Goal: Contribute content: Add original content to the website for others to see

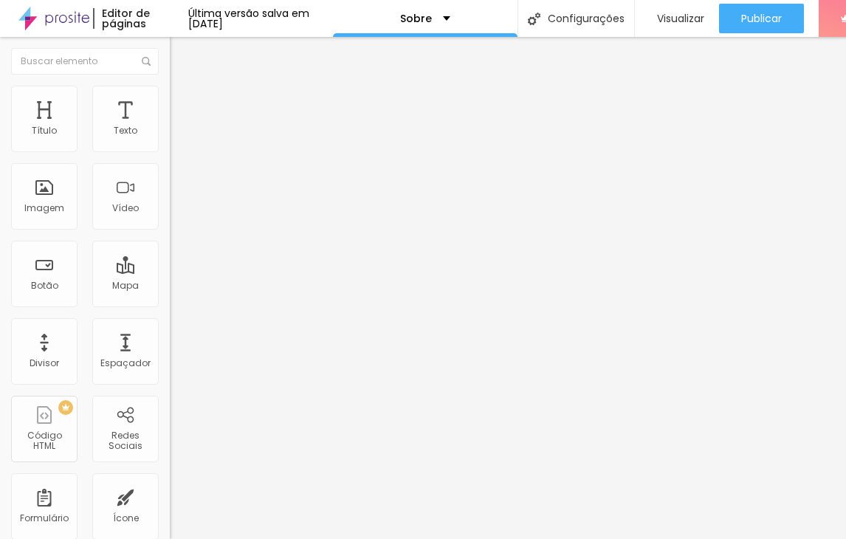
click at [170, 127] on span "Trocar imagem" at bounding box center [210, 120] width 80 height 13
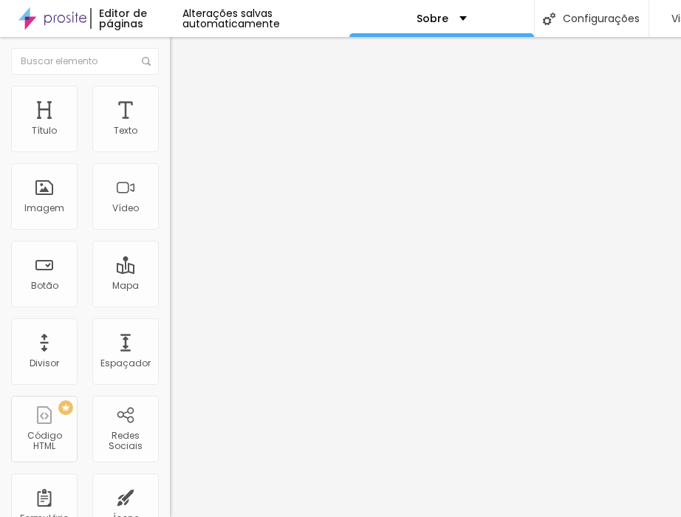
click at [276, 526] on div at bounding box center [340, 526] width 681 height 0
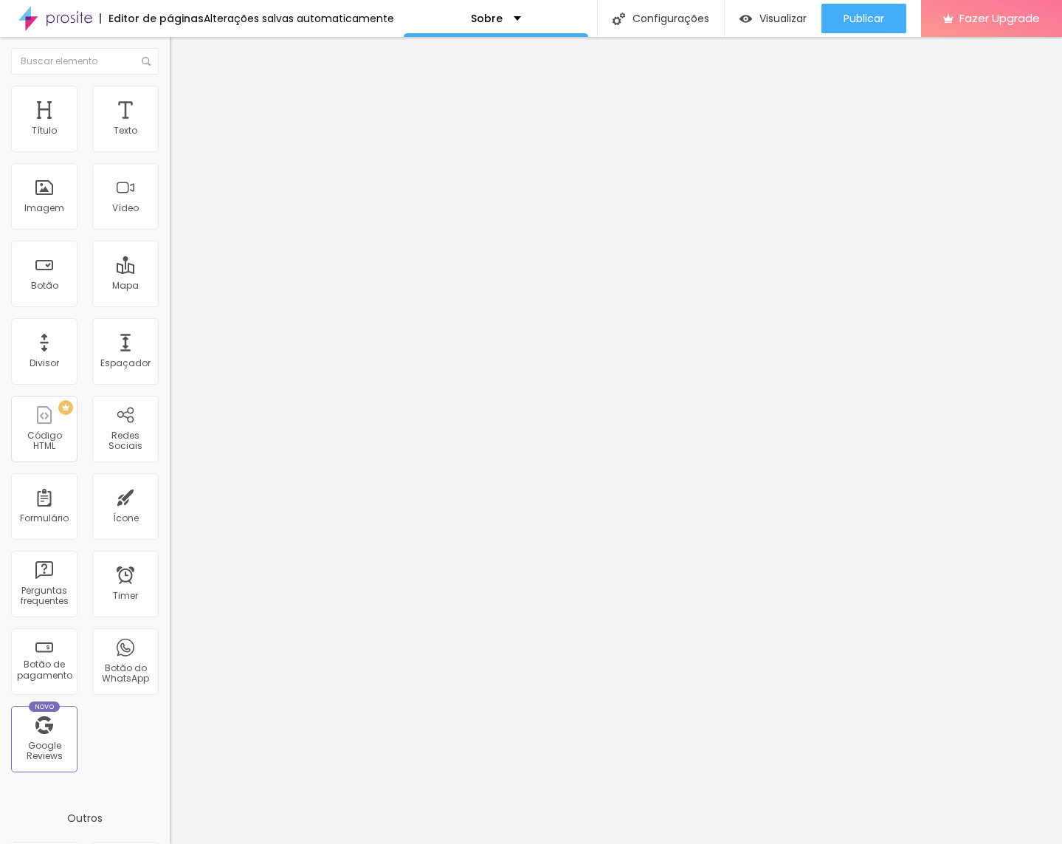
click at [170, 127] on span "Trocar imagem" at bounding box center [210, 120] width 80 height 13
drag, startPoint x: 79, startPoint y: 165, endPoint x: 78, endPoint y: 179, distance: 14.8
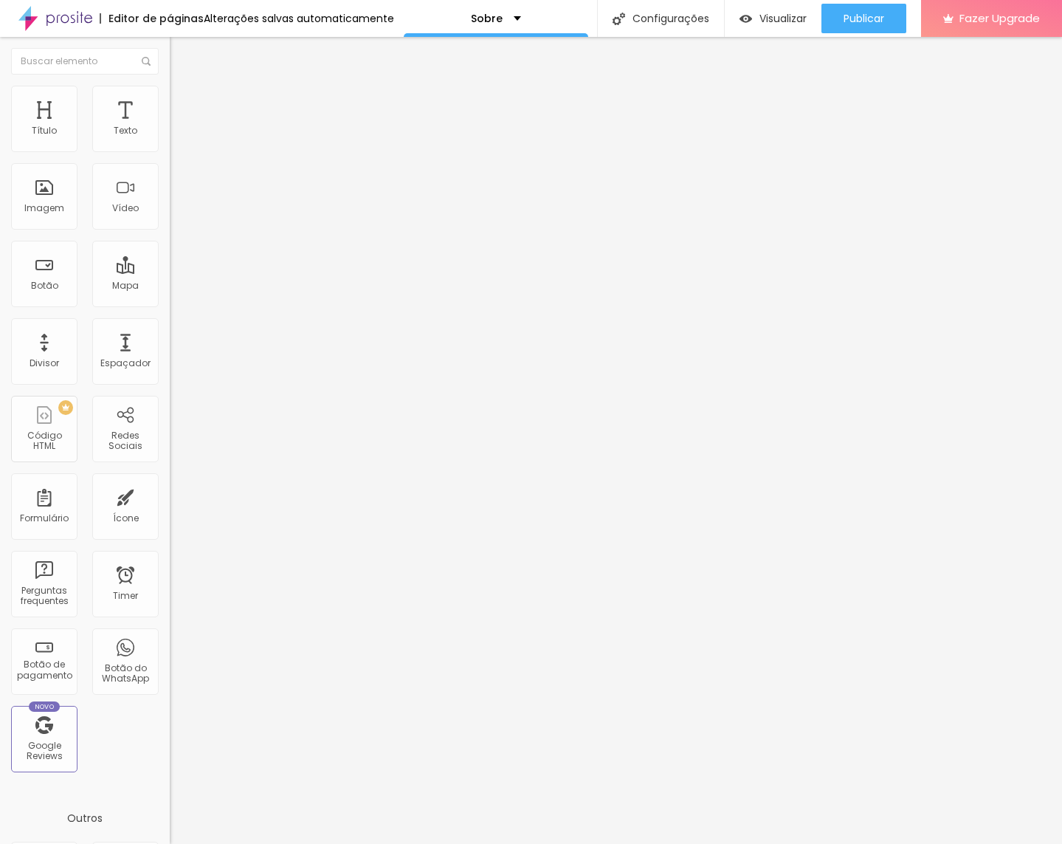
click at [170, 126] on div "Trocar imagem" at bounding box center [255, 120] width 170 height 10
click at [170, 127] on span "Trocar imagem" at bounding box center [210, 120] width 80 height 13
click at [170, 86] on li "Estilo" at bounding box center [255, 93] width 170 height 15
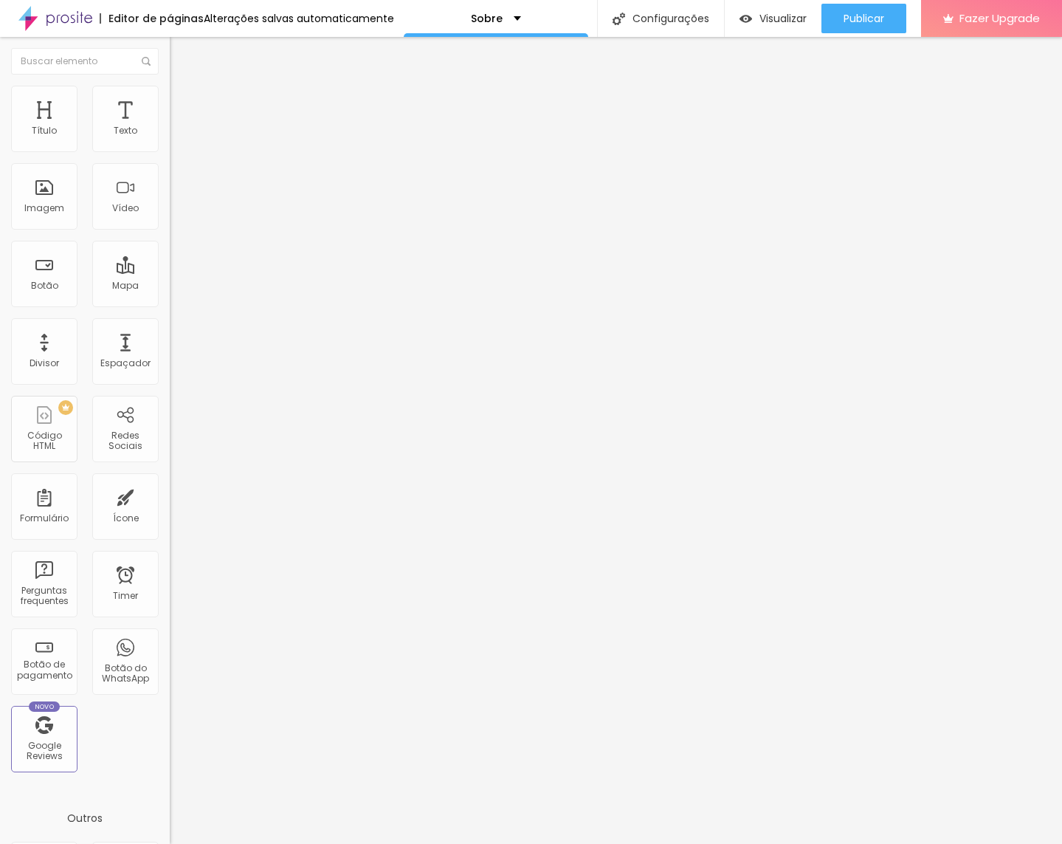
click at [170, 100] on img at bounding box center [176, 106] width 13 height 13
click at [170, 84] on img at bounding box center [176, 77] width 13 height 13
click at [170, 231] on span "1:1 Quadrado" at bounding box center [199, 225] width 58 height 13
click at [170, 272] on span "Original" at bounding box center [187, 265] width 35 height 13
click at [170, 127] on span "Trocar imagem" at bounding box center [210, 120] width 80 height 13
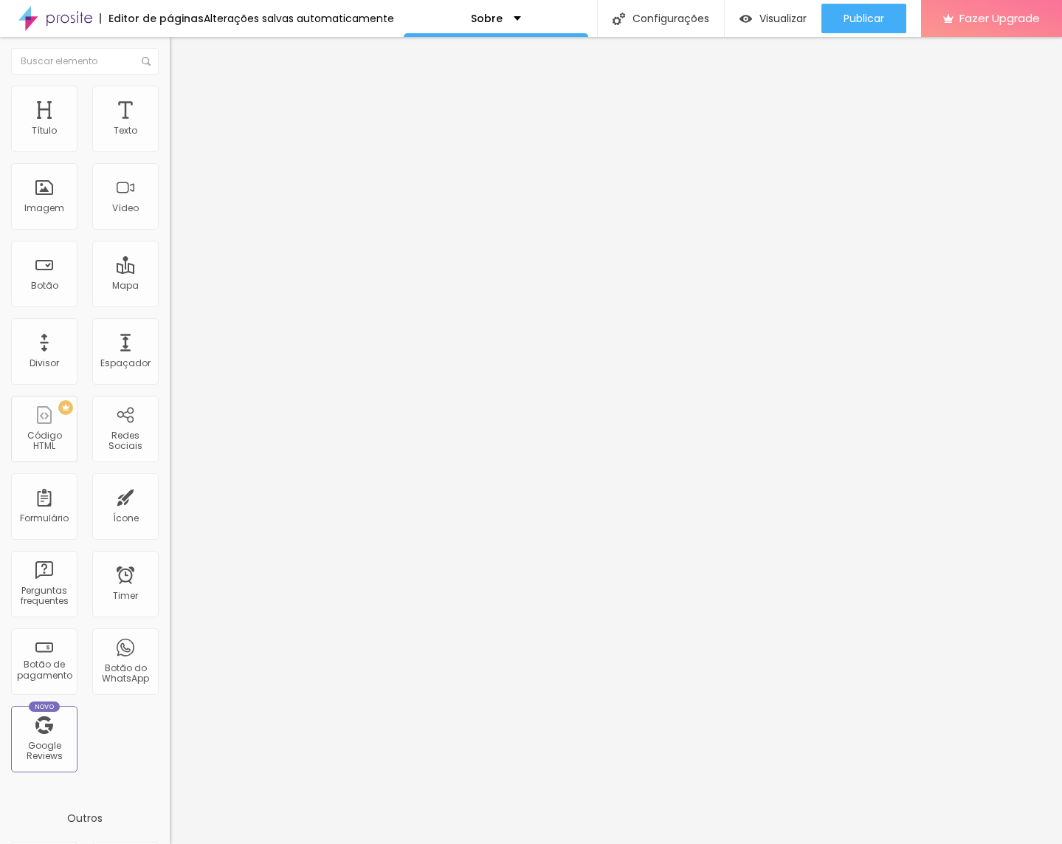
click at [170, 84] on img at bounding box center [176, 77] width 13 height 13
click at [170, 91] on img at bounding box center [176, 92] width 13 height 13
click at [170, 86] on li "Conteúdo" at bounding box center [255, 78] width 170 height 15
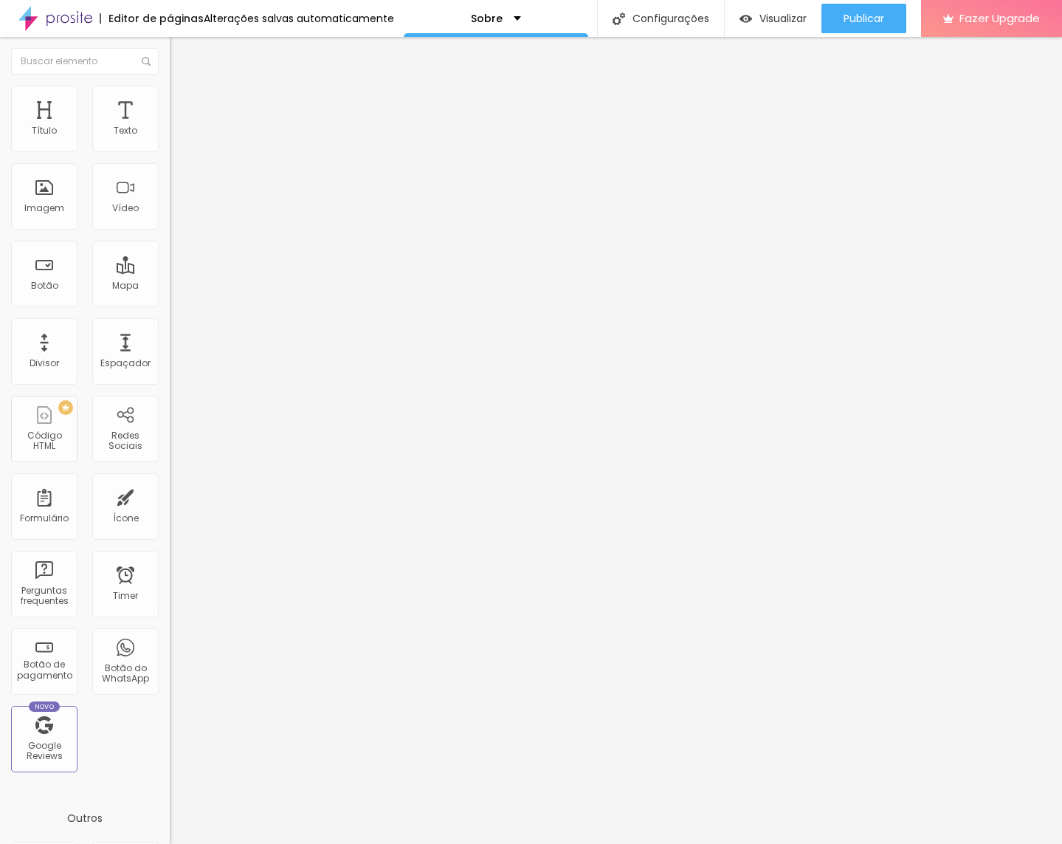
click at [181, 59] on img "button" at bounding box center [187, 54] width 12 height 12
click at [181, 55] on img "button" at bounding box center [187, 54] width 12 height 12
click at [181, 52] on img "button" at bounding box center [187, 54] width 12 height 12
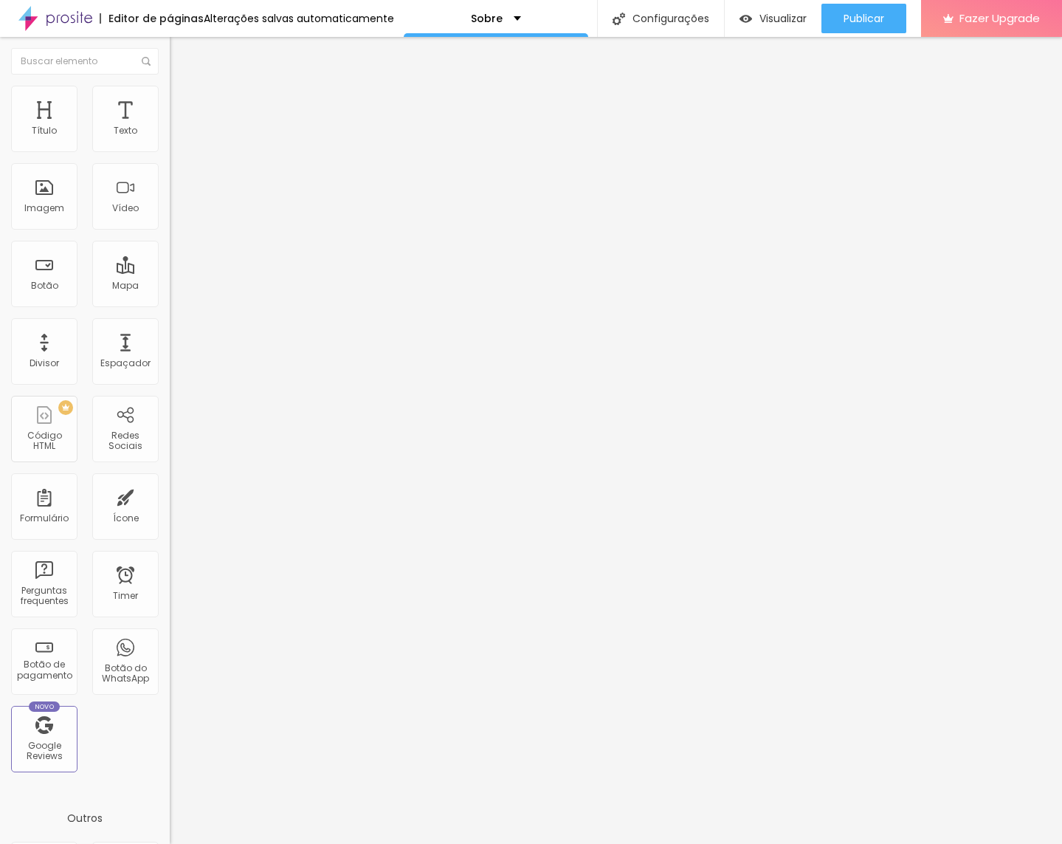
click at [181, 58] on img "button" at bounding box center [187, 54] width 12 height 12
click at [15, 58] on div at bounding box center [85, 61] width 170 height 49
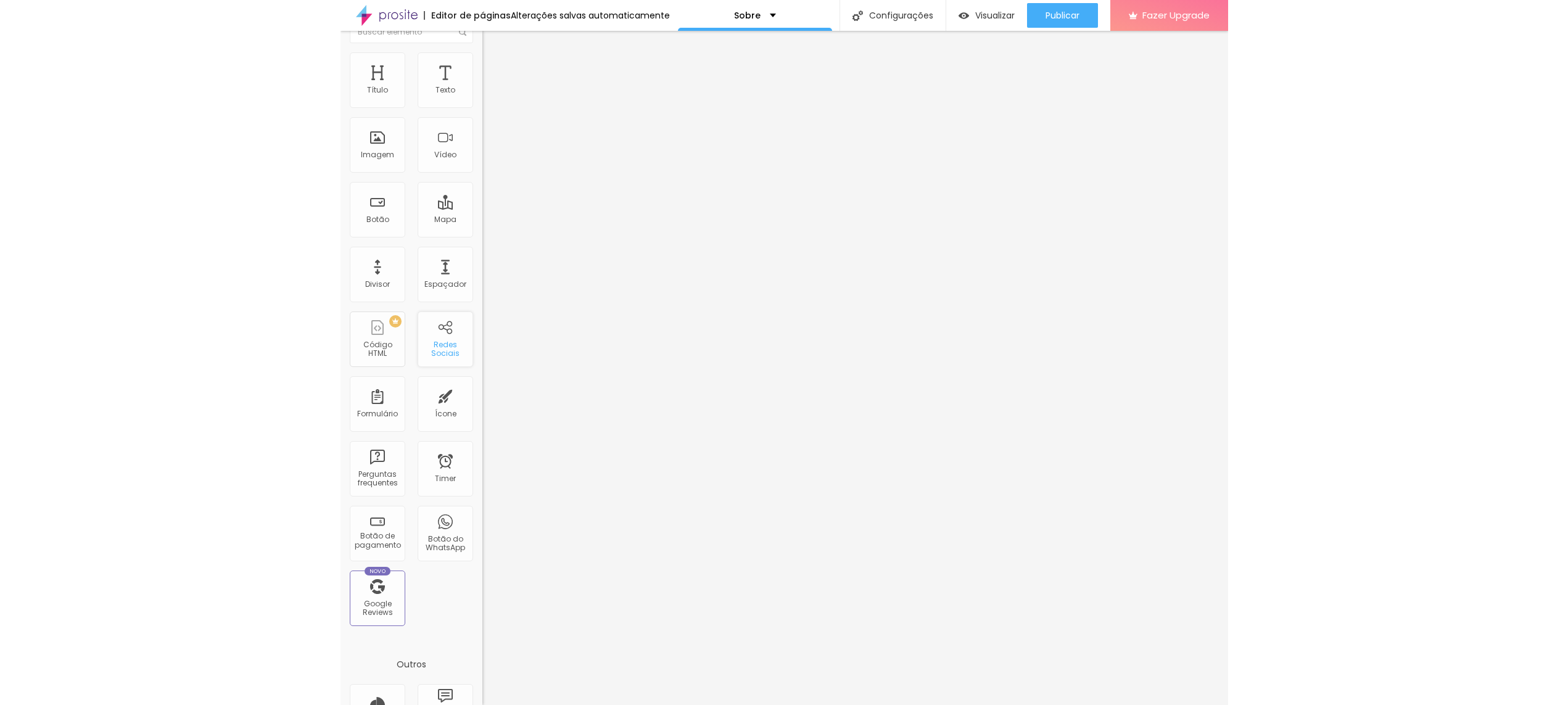
scroll to position [18, 0]
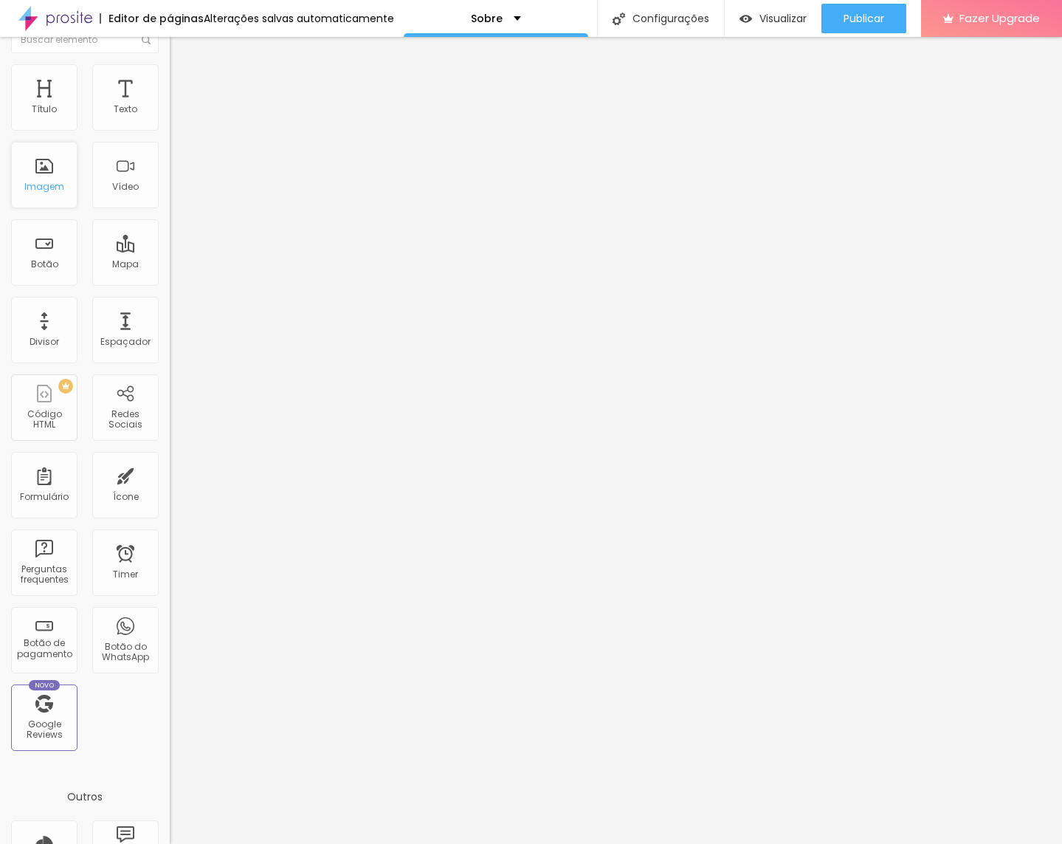
click at [47, 177] on div "Imagem" at bounding box center [44, 175] width 66 height 66
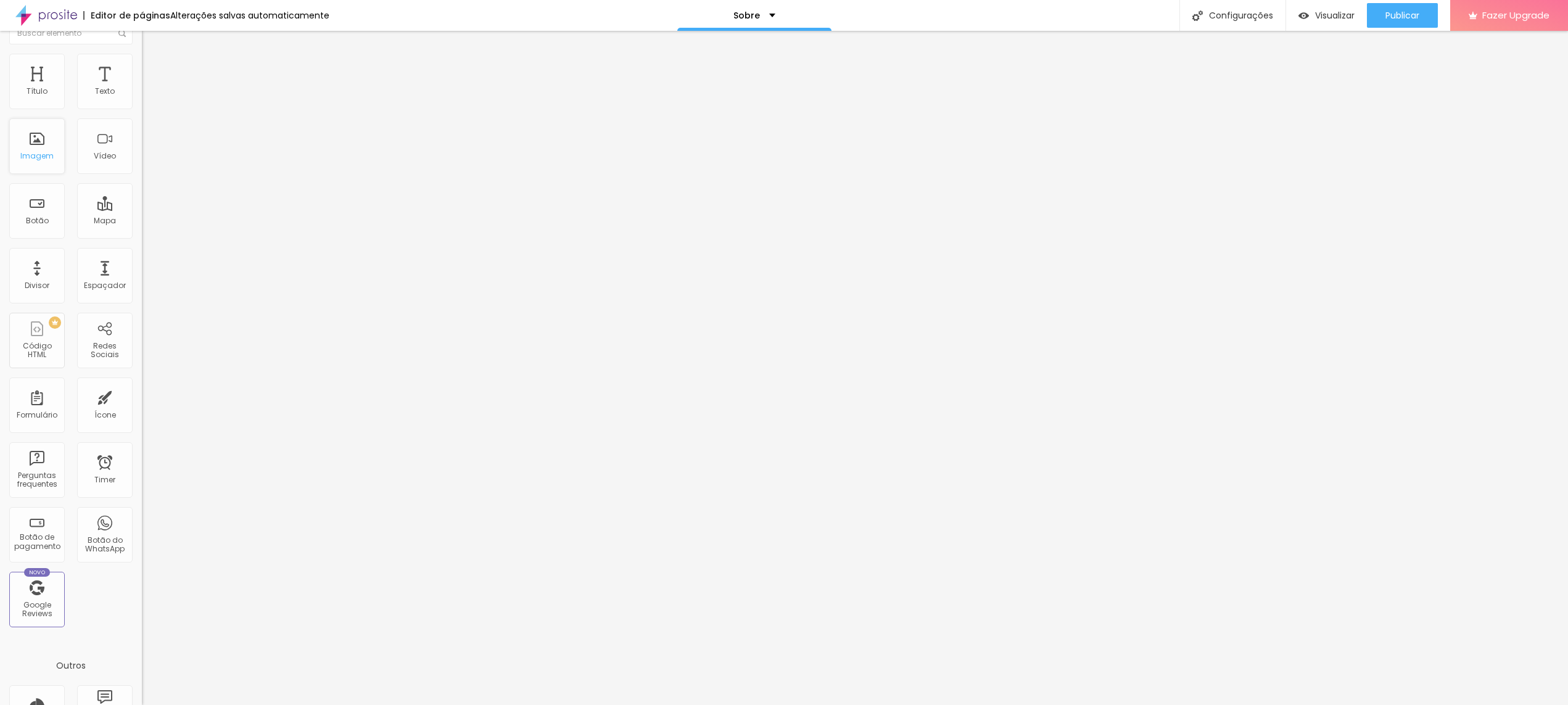
scroll to position [0, 0]
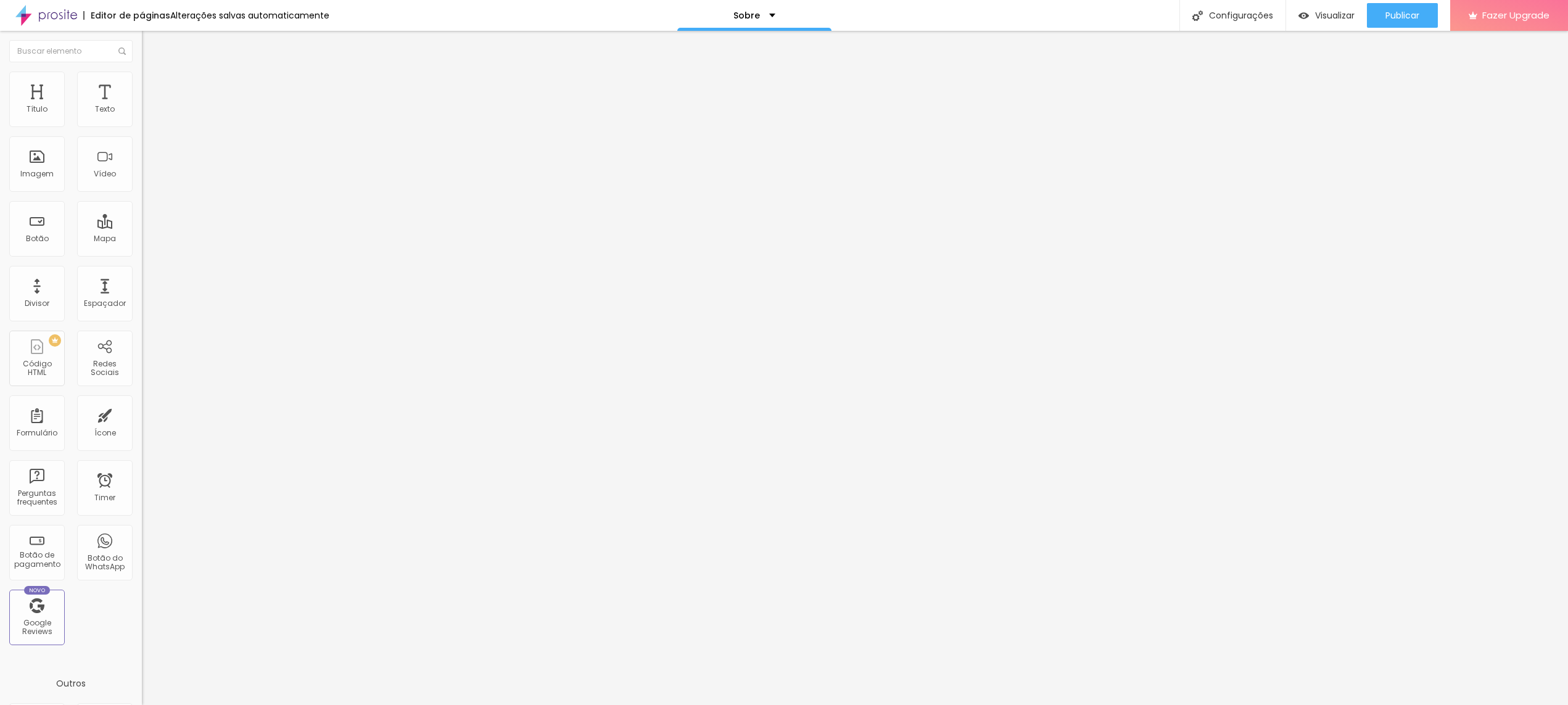
click at [142, 106] on span "Adicionar imagem" at bounding box center [181, 100] width 79 height 11
click at [151, 43] on img "button" at bounding box center [156, 45] width 10 height 10
click at [37, 166] on div "Imagem" at bounding box center [37, 164] width 55 height 55
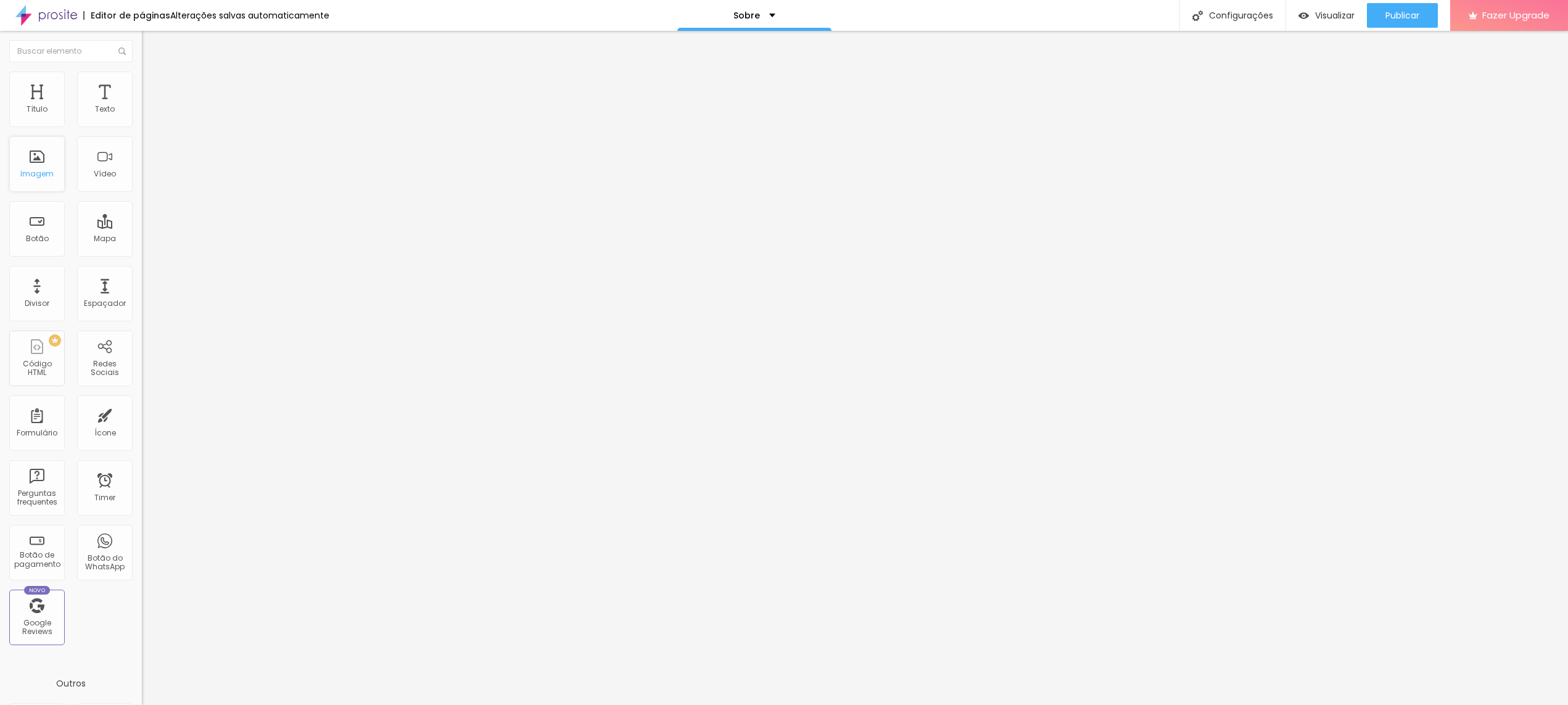
click at [48, 170] on div "Imagem" at bounding box center [37, 174] width 33 height 8
click at [38, 162] on div "Imagem" at bounding box center [37, 164] width 55 height 55
click at [142, 106] on span "Adicionar imagem" at bounding box center [181, 100] width 79 height 11
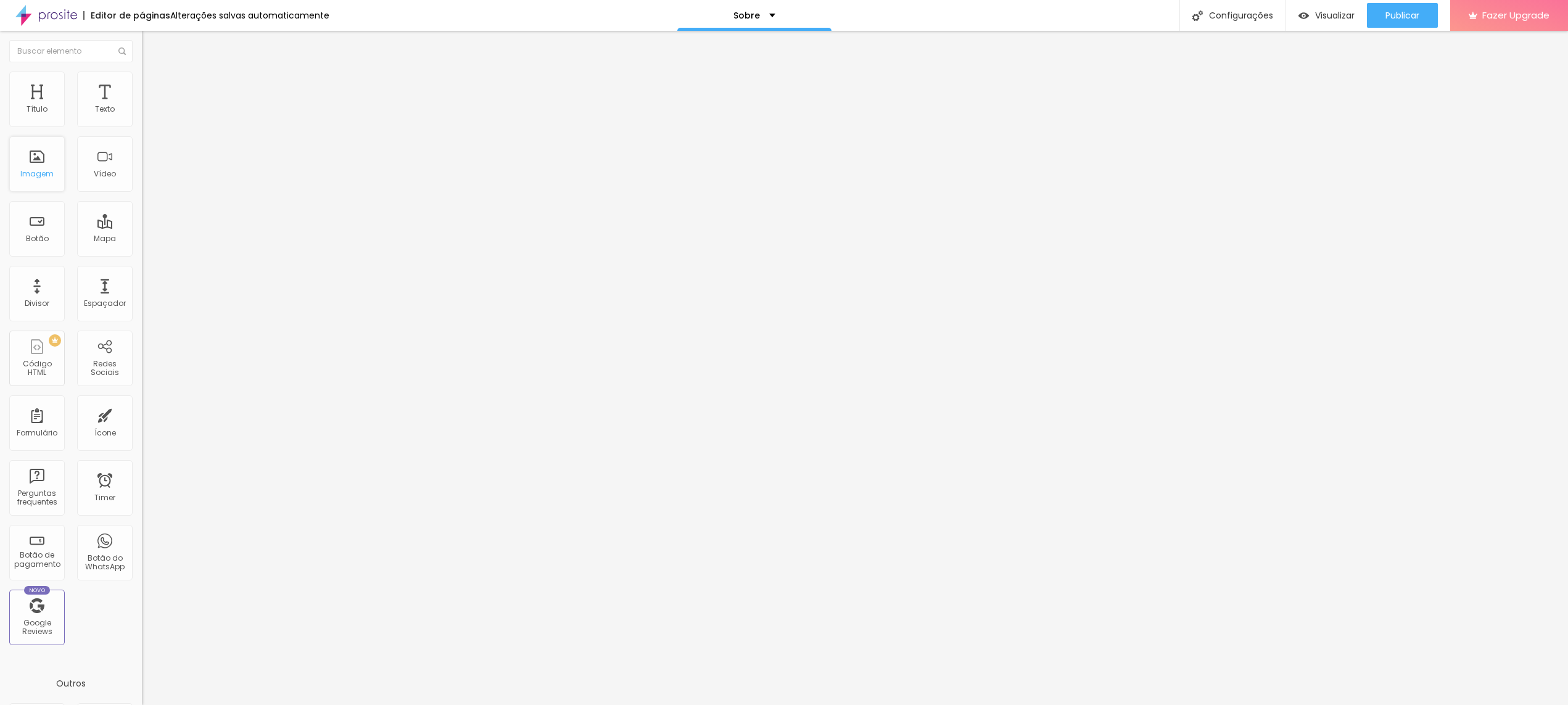
click at [38, 149] on div "Imagem" at bounding box center [37, 164] width 55 height 55
click at [142, 106] on span "Adicionar imagem" at bounding box center [181, 100] width 79 height 11
click at [142, 106] on span "Trocar imagem" at bounding box center [175, 100] width 67 height 11
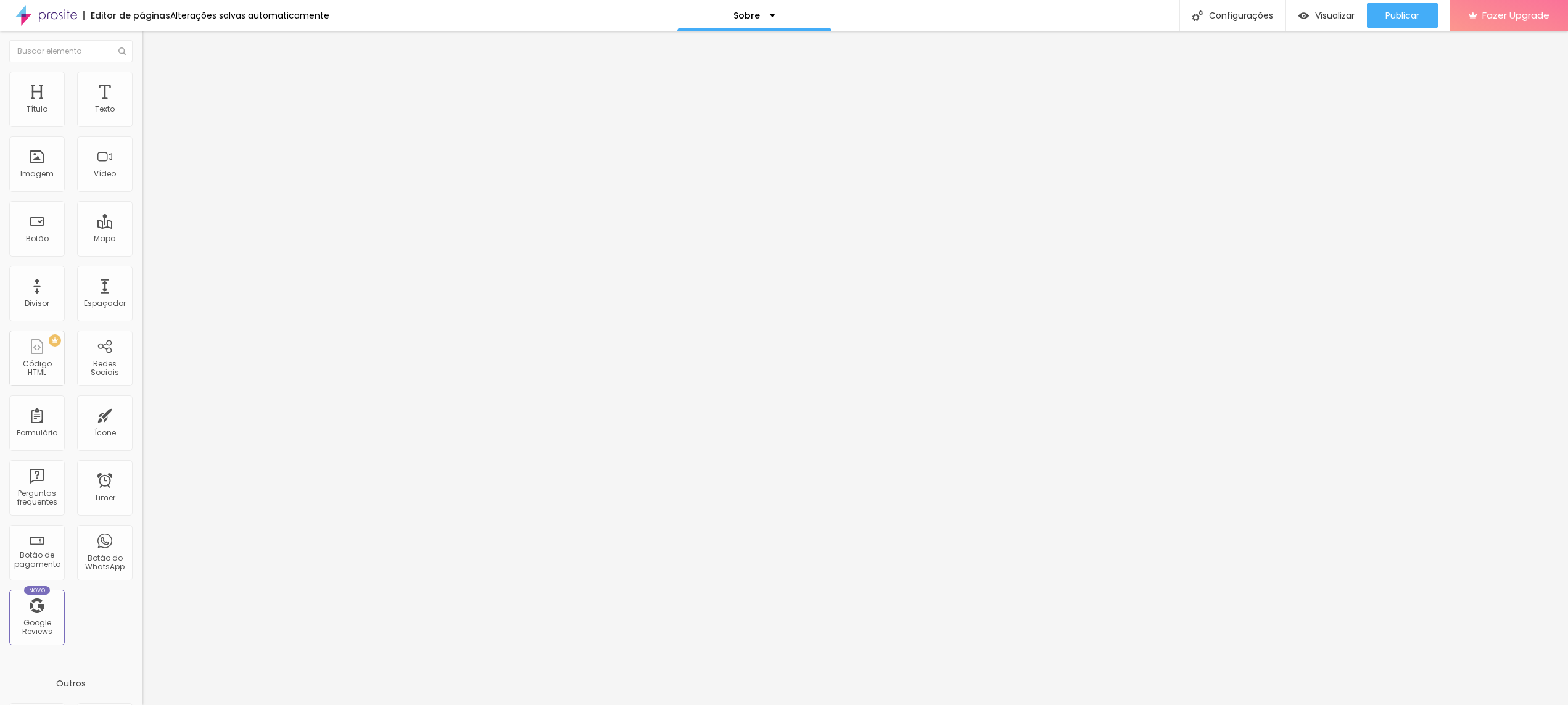
click at [151, 47] on img "button" at bounding box center [156, 45] width 10 height 10
click at [706, 13] on span "Publicar" at bounding box center [1402, 16] width 34 height 10
click at [142, 185] on div "Proporção" at bounding box center [213, 180] width 142 height 8
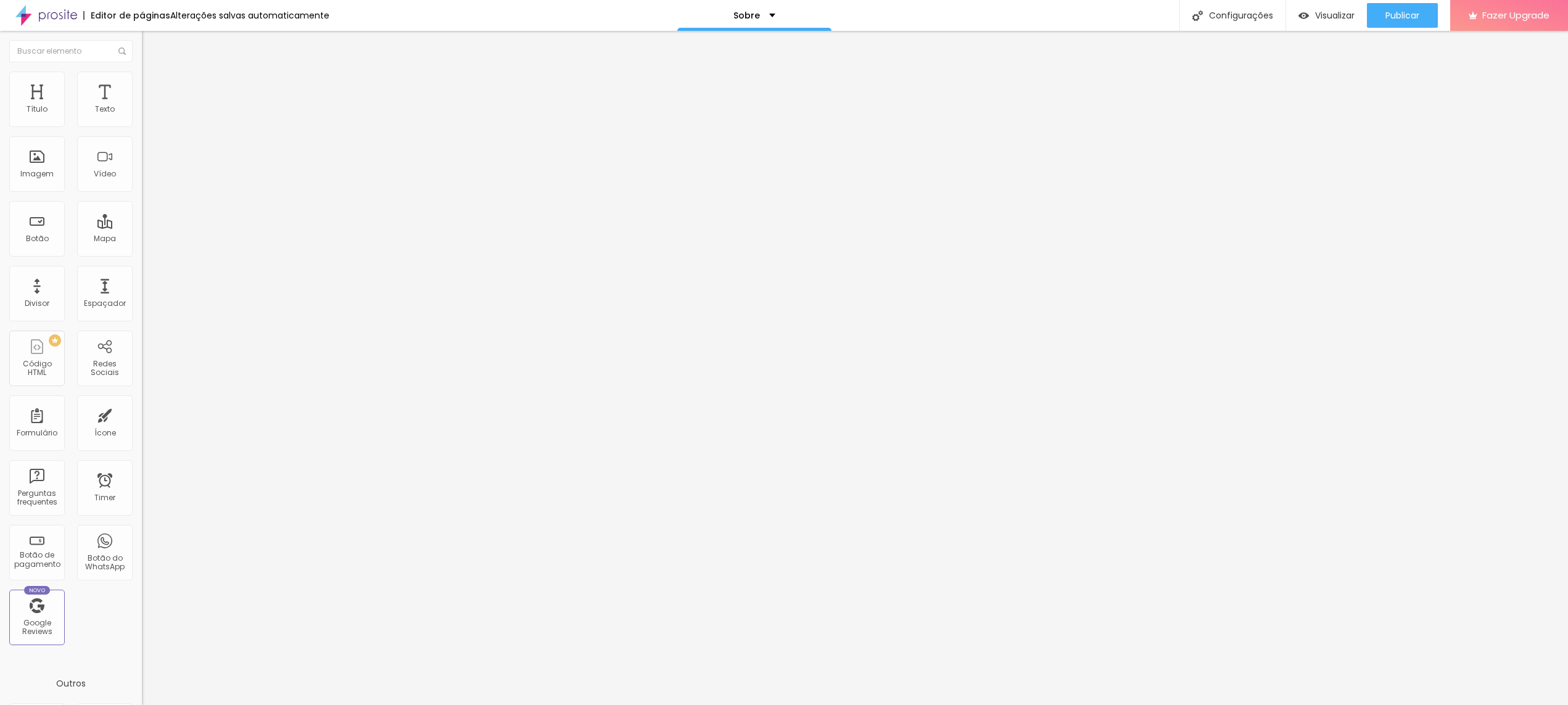
click at [142, 199] on div "Cinema 16:9" at bounding box center [213, 195] width 142 height 8
click at [142, 193] on span "16:9 Cinema" at bounding box center [165, 188] width 47 height 11
click at [142, 204] on div "Cinema 16:9" at bounding box center [213, 198] width 142 height 12
click at [142, 211] on div "Padrão 4:3" at bounding box center [213, 207] width 142 height 8
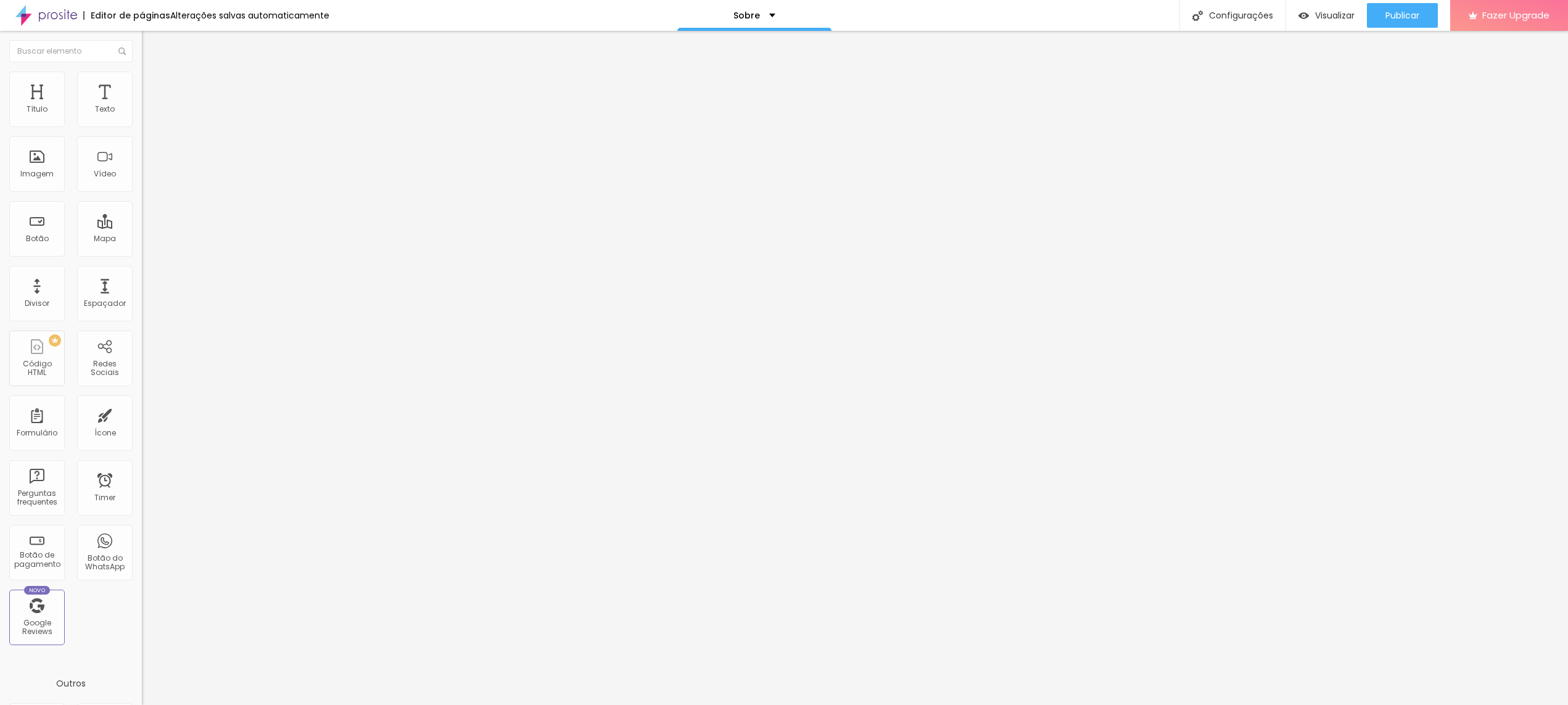
click at [142, 220] on span "Quadrado" at bounding box center [162, 214] width 40 height 11
click at [142, 227] on span "Original" at bounding box center [156, 221] width 29 height 11
click at [142, 80] on ul "Conteúdo Estilo Avançado" at bounding box center [213, 78] width 142 height 37
click at [142, 84] on li "Avançado" at bounding box center [213, 89] width 142 height 13
click at [142, 72] on li "Conteúdo" at bounding box center [213, 65] width 142 height 13
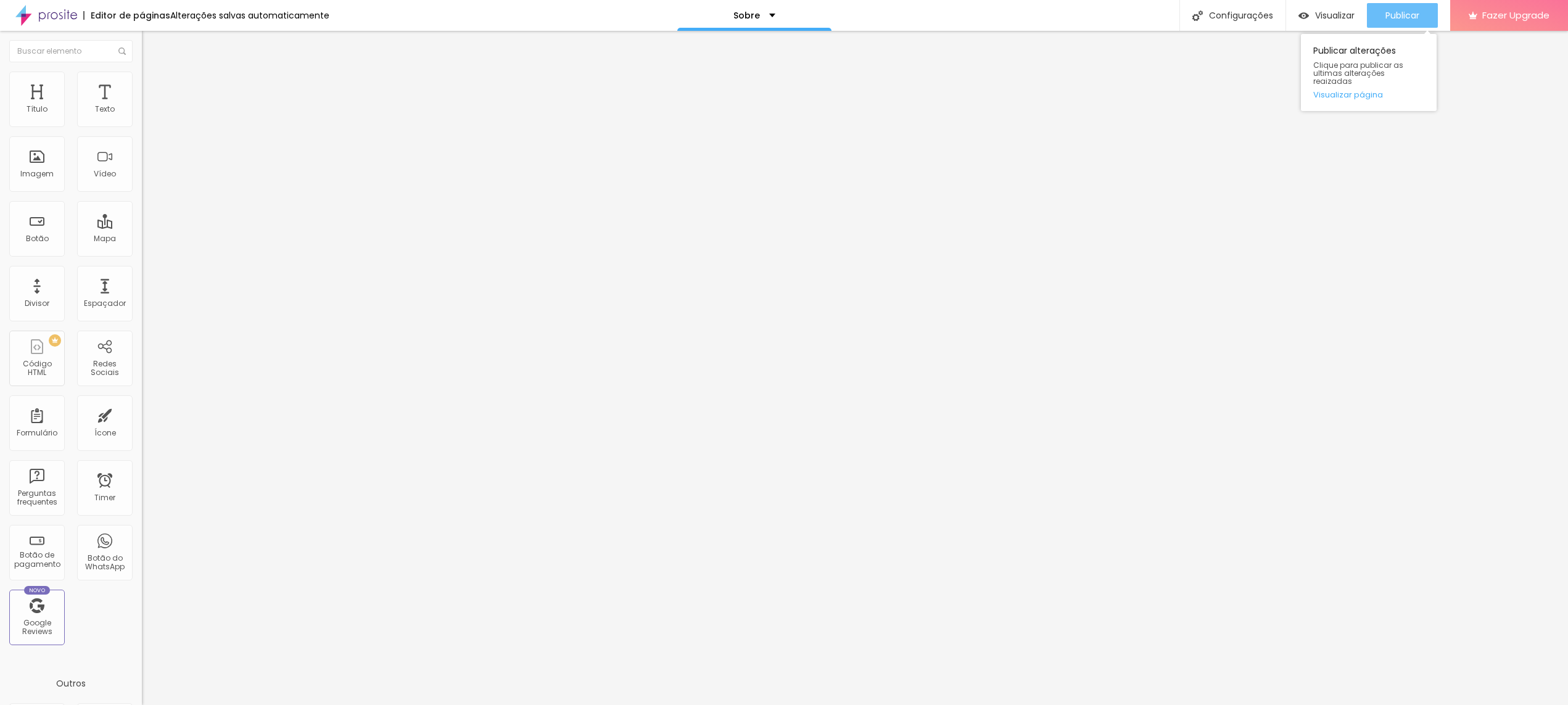
click at [706, 25] on div "Publicar" at bounding box center [1402, 16] width 34 height 25
click at [706, 18] on button "Visualizar" at bounding box center [1315, 16] width 81 height 25
